Goal: Transaction & Acquisition: Purchase product/service

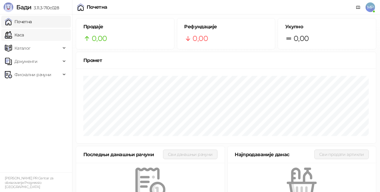
click at [17, 36] on link "Каса" at bounding box center [14, 35] width 19 height 12
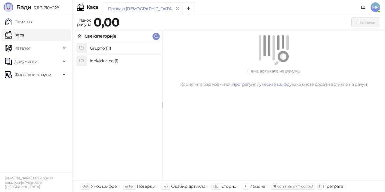
click at [126, 49] on h4 "Grupno (11)" at bounding box center [123, 48] width 67 height 10
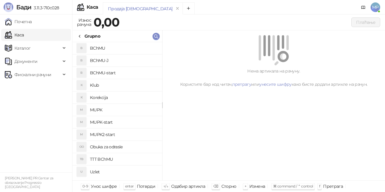
click at [117, 110] on h4 "MUPK" at bounding box center [123, 110] width 67 height 10
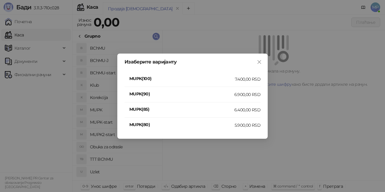
drag, startPoint x: 254, startPoint y: 79, endPoint x: 261, endPoint y: 75, distance: 8.1
click at [254, 79] on div "7.400,00 RSD" at bounding box center [248, 79] width 26 height 7
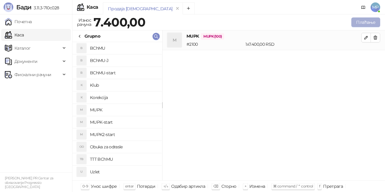
click at [358, 23] on button "Плаћање" at bounding box center [365, 22] width 29 height 10
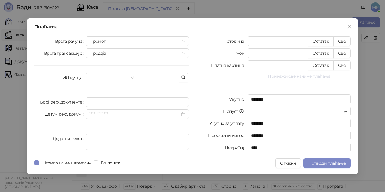
click at [294, 74] on button "Прикажи све начине плаћања" at bounding box center [298, 75] width 103 height 7
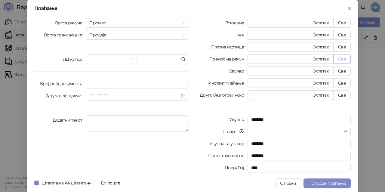
click at [340, 61] on button "Све" at bounding box center [341, 59] width 17 height 10
type input "****"
click at [336, 185] on span "Потврди плаћање" at bounding box center [327, 182] width 38 height 5
